Goal: Task Accomplishment & Management: Use online tool/utility

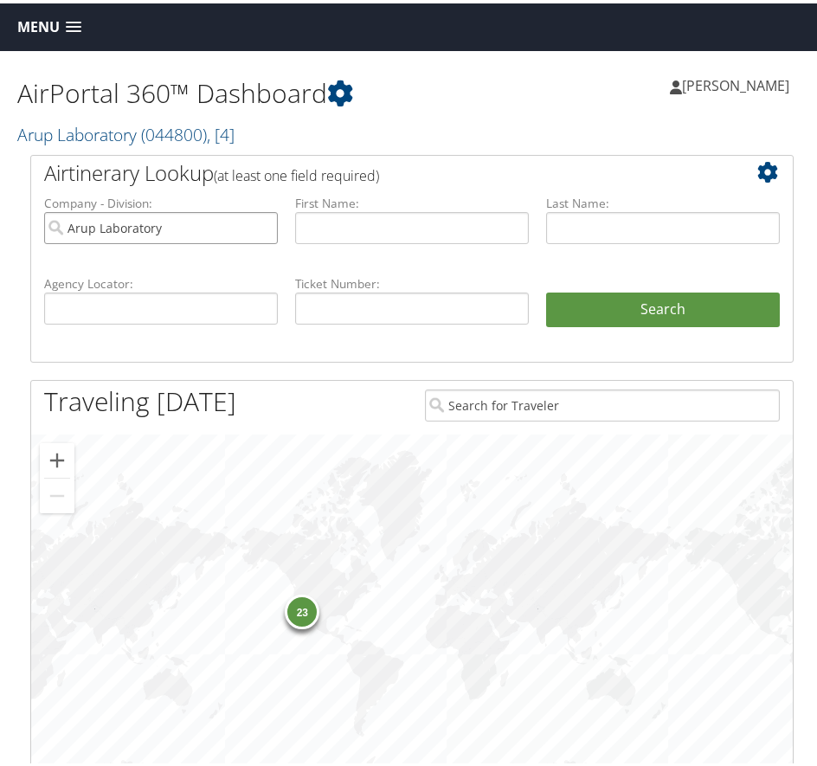
click at [261, 224] on input "Arup Laboratory" at bounding box center [161, 225] width 234 height 32
click at [141, 303] on input "text" at bounding box center [161, 305] width 234 height 32
paste input "ADZ2TX@VIRGINIA.EDU"
type input "ADZ2TX@VIRGINIA.EDU"
drag, startPoint x: 234, startPoint y: 302, endPoint x: -29, endPoint y: 307, distance: 262.4
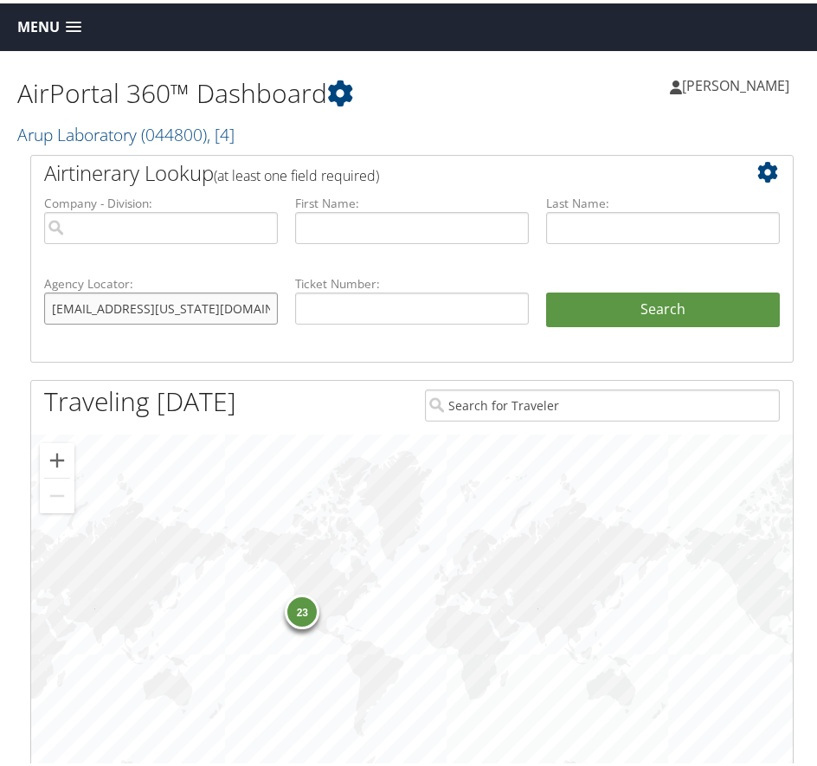
click at [0, 307] on html "Menu Dashboards ► AirPortal 360™ (Manager) AirPortal 360™ (Agent) My Travel Das…" at bounding box center [412, 383] width 824 height 766
click at [183, 306] on input "text" at bounding box center [161, 305] width 234 height 32
paste input "ADZ2TX@VIRGINIA.EDU"
type input "ADZ2TX@VIRGINIA.EDU"
drag, startPoint x: 275, startPoint y: 326, endPoint x: 145, endPoint y: 300, distance: 133.1
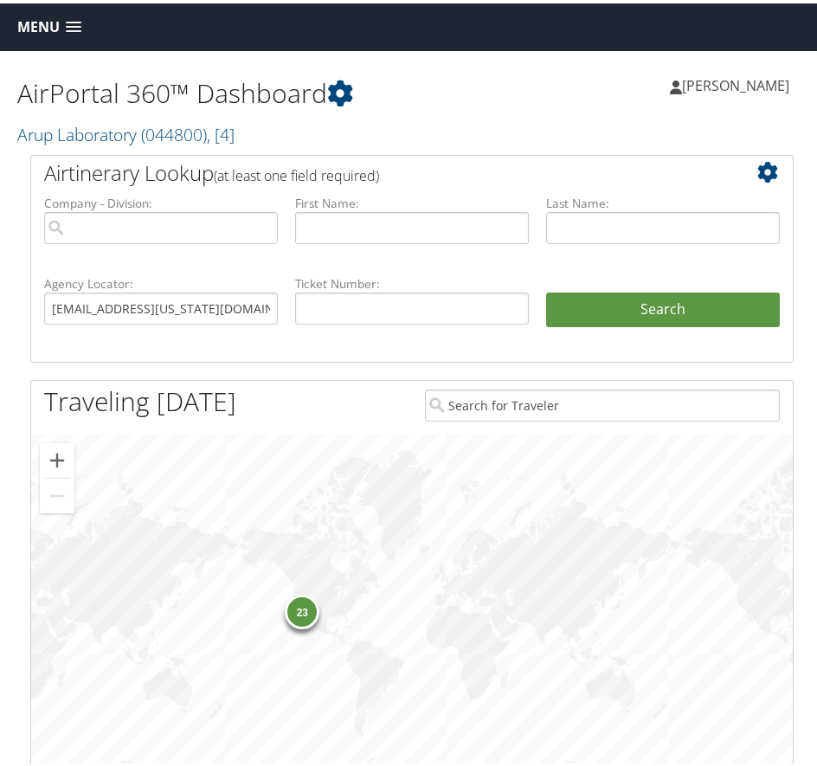
click at [145, 300] on li "Agency Locator: ADZ2TX@VIRGINIA.EDU" at bounding box center [160, 312] width 251 height 81
drag, startPoint x: 216, startPoint y: 314, endPoint x: 74, endPoint y: 320, distance: 143.0
click at [74, 320] on input "ADZ2TX@VIRGINIA.EDU" at bounding box center [161, 305] width 234 height 32
click at [149, 306] on input "ADZ2TX@VIRGINIA.EDU" at bounding box center [161, 305] width 234 height 32
drag, startPoint x: 179, startPoint y: 300, endPoint x: 16, endPoint y: 316, distance: 164.4
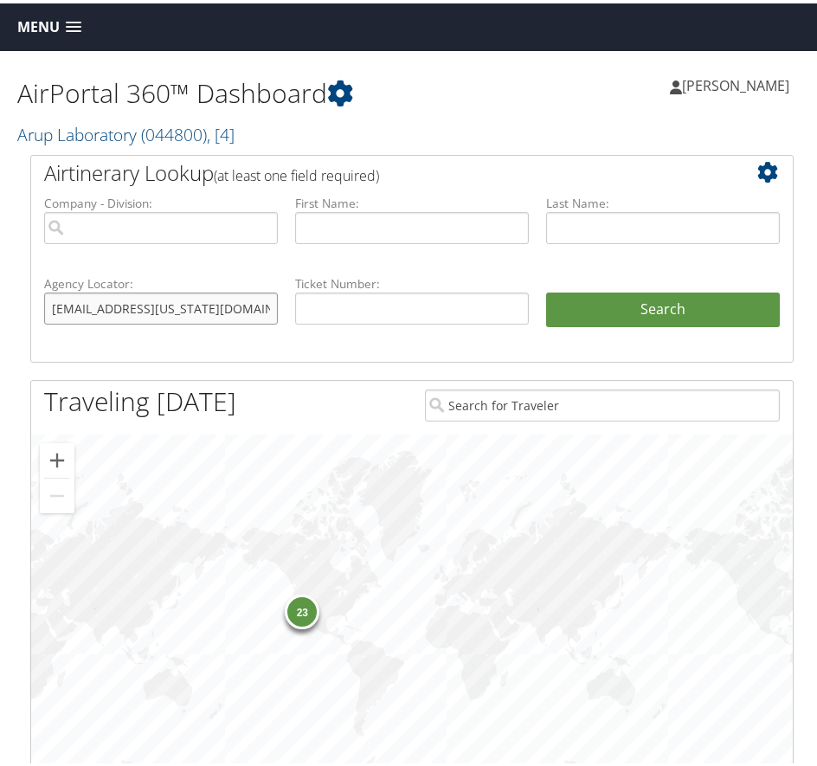
type input "d1y35g"
click at [546, 289] on button "Search" at bounding box center [663, 306] width 234 height 35
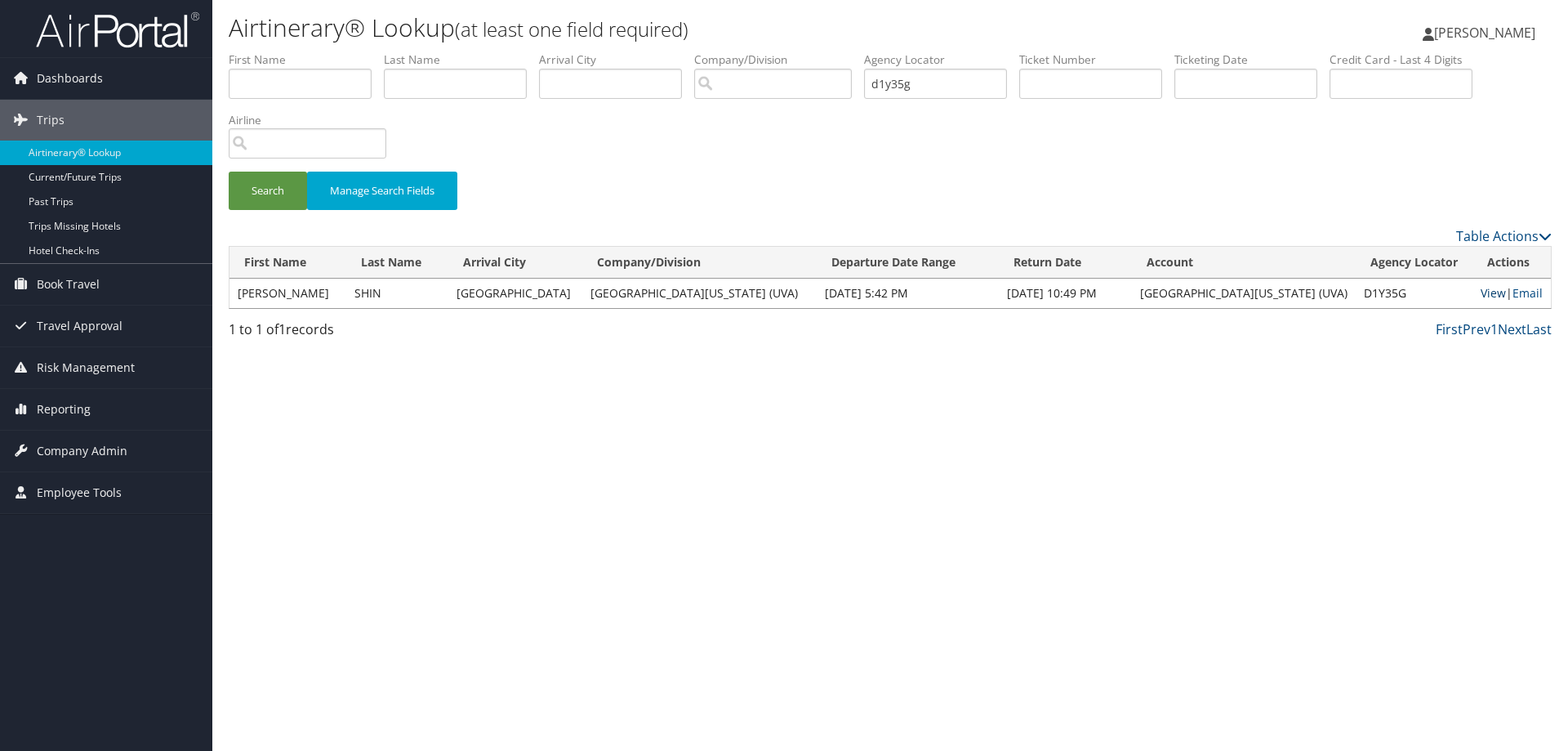
click at [770, 291] on link "View" at bounding box center [1493, 292] width 25 height 15
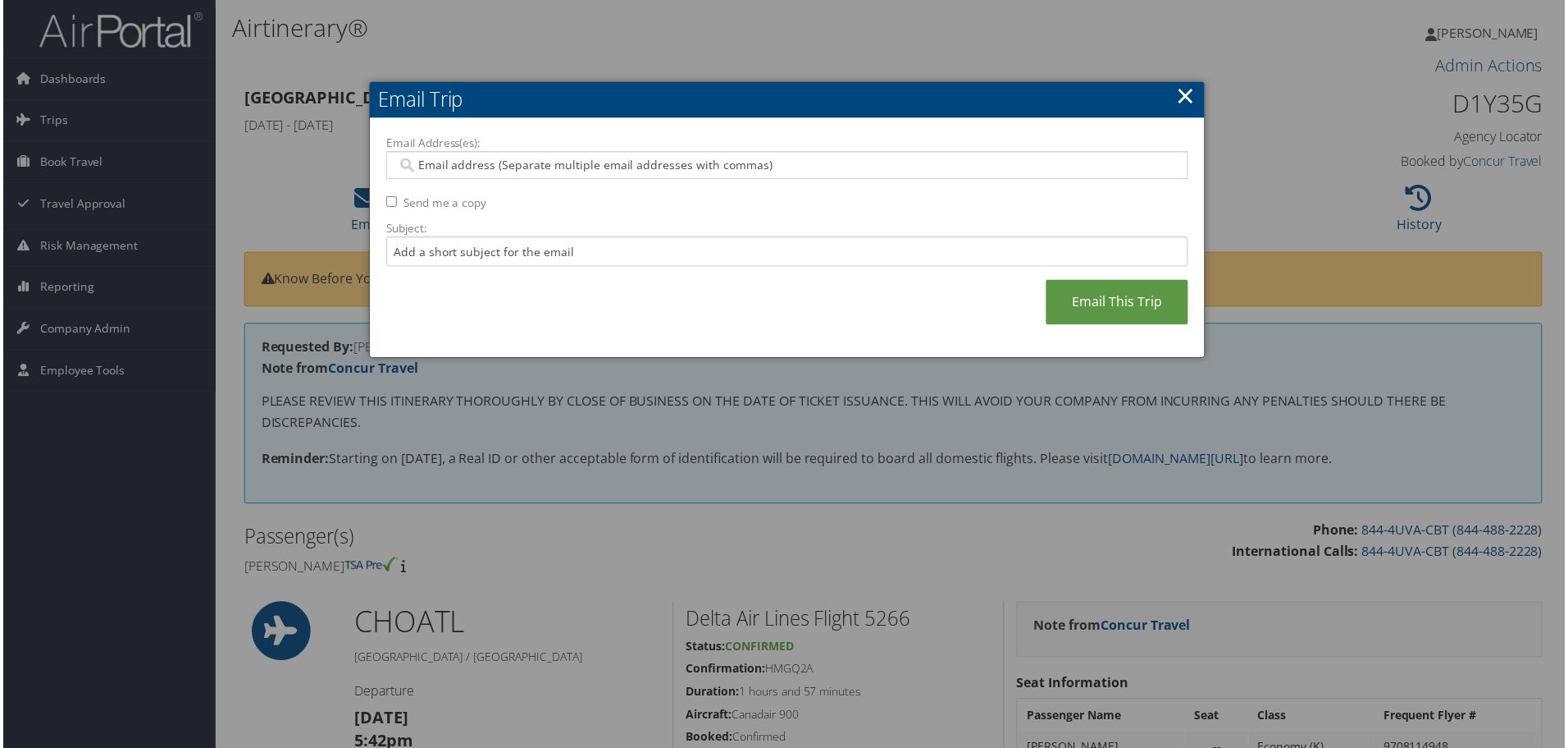
click at [473, 171] on input "Email Address(es):" at bounding box center [786, 165] width 784 height 16
paste input "ADZ2TX@VIRGINIA.EDU"
type input "ADZ2TX@VIRGINIA.EDU"
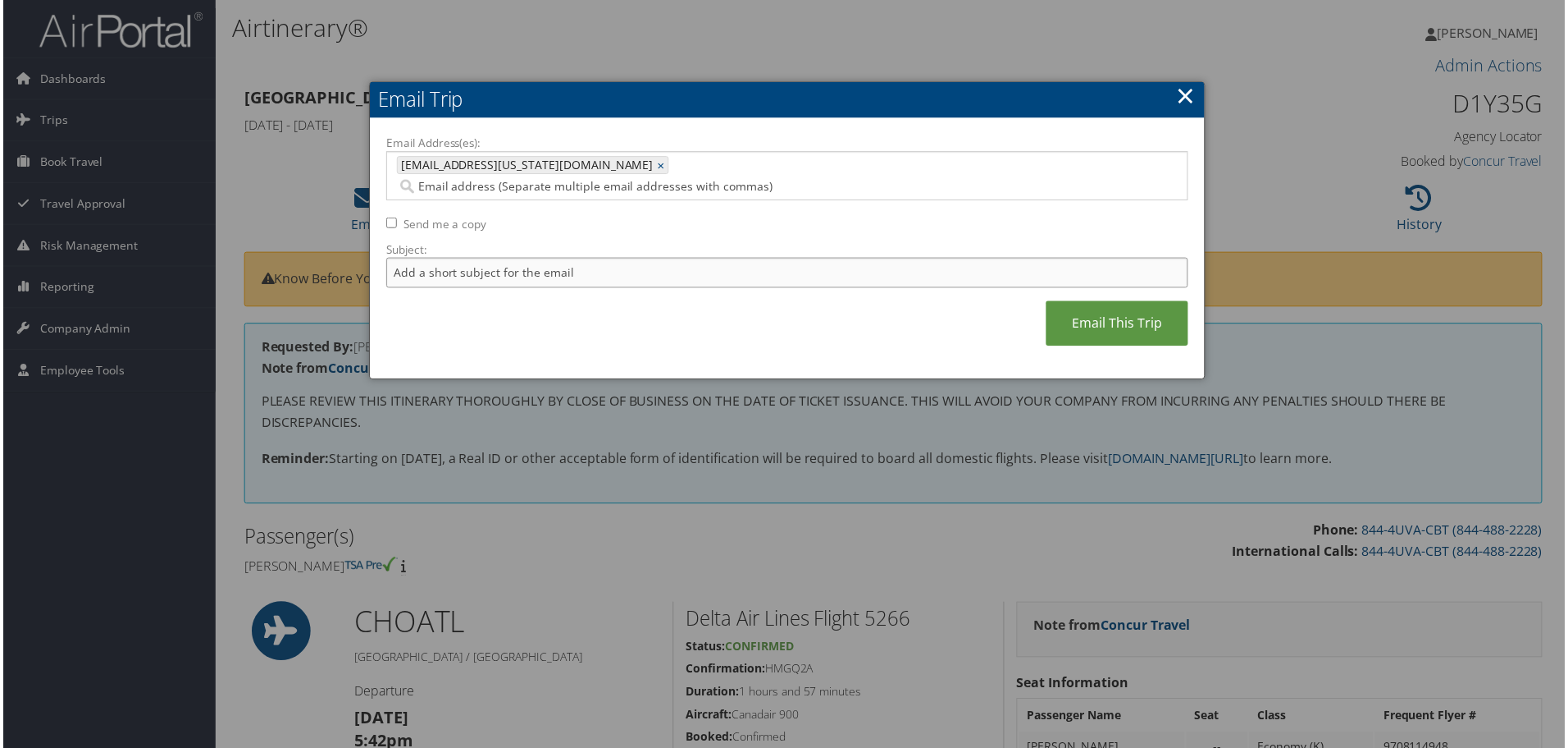
click at [557, 259] on input "Subject:" at bounding box center [787, 274] width 805 height 30
type input "resend itin/invoice"
click at [1125, 302] on link "Email This Trip" at bounding box center [1119, 325] width 143 height 46
